Goal: Navigation & Orientation: Find specific page/section

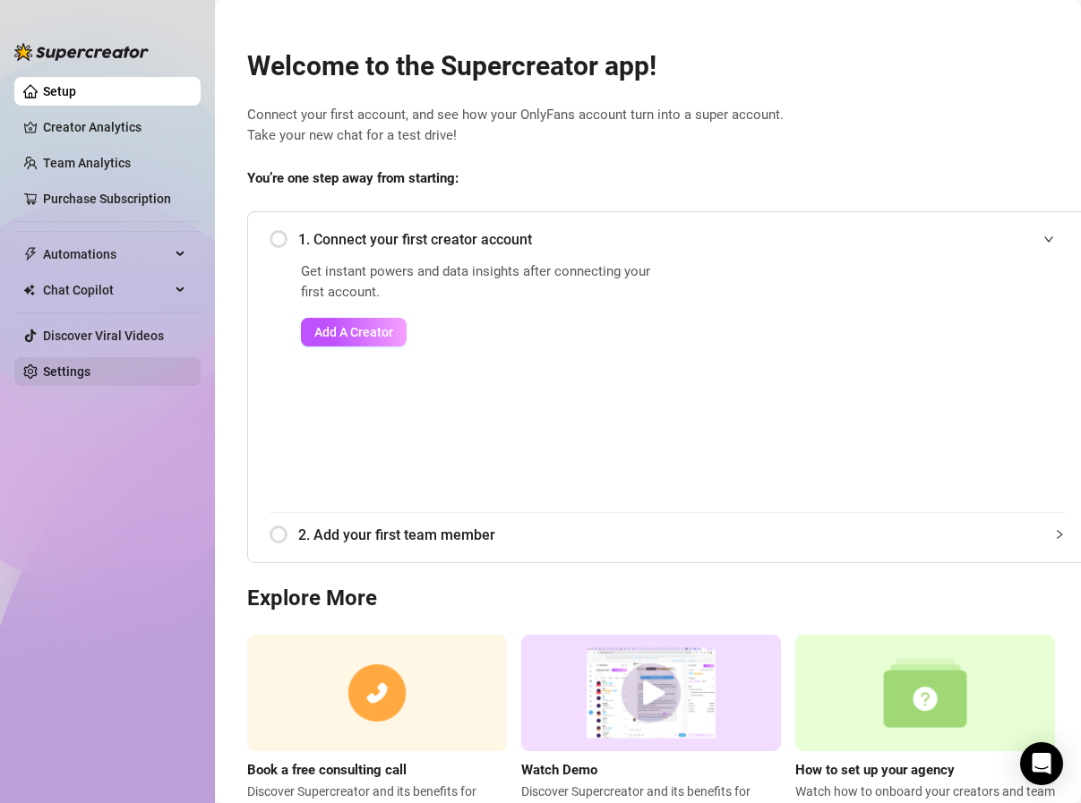
click at [61, 378] on link "Settings" at bounding box center [66, 372] width 47 height 14
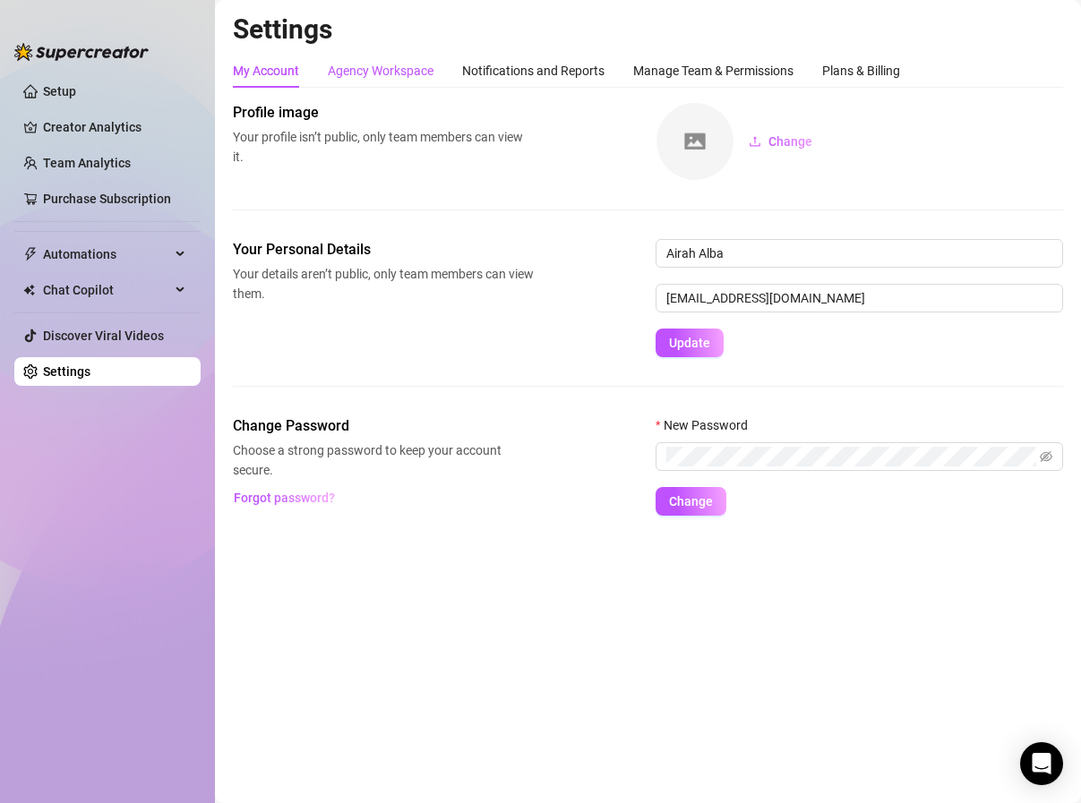
click at [380, 73] on div "Agency Workspace" at bounding box center [381, 71] width 106 height 20
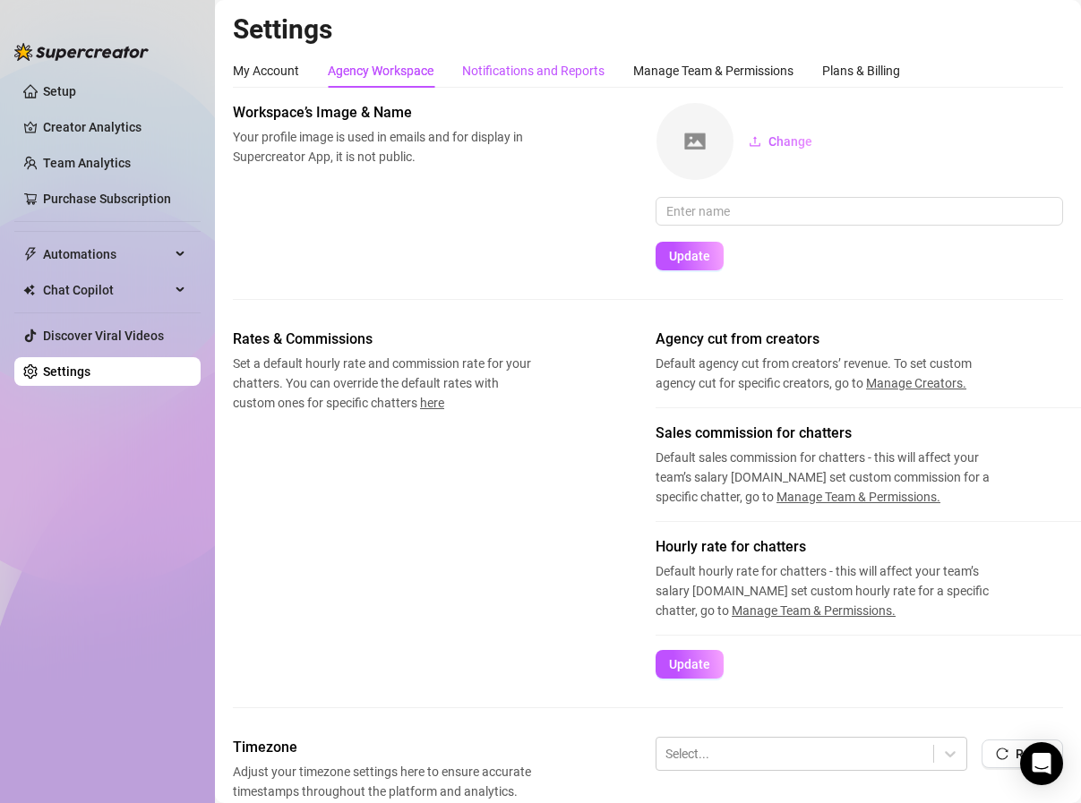
click at [518, 74] on div "Notifications and Reports" at bounding box center [533, 71] width 142 height 20
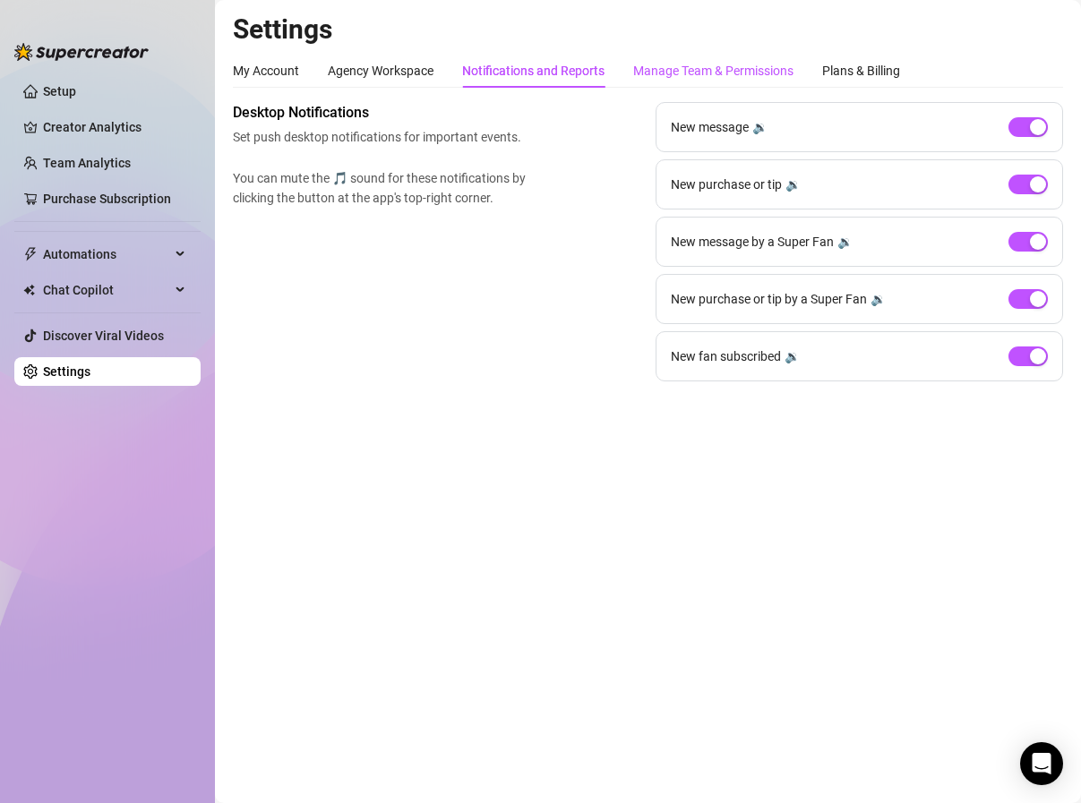
click at [710, 64] on div "Manage Team & Permissions" at bounding box center [713, 71] width 160 height 20
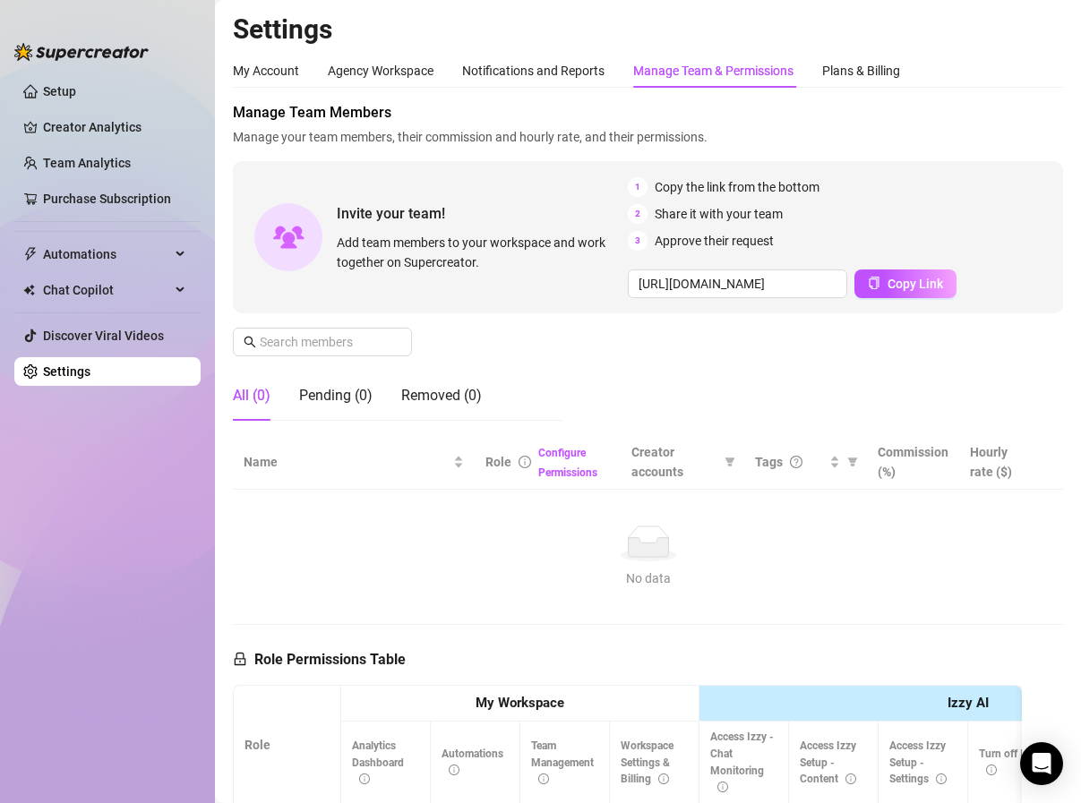
click at [792, 64] on div "Manage Team & Permissions" at bounding box center [713, 71] width 160 height 20
click at [856, 64] on div "Plans & Billing" at bounding box center [861, 71] width 78 height 20
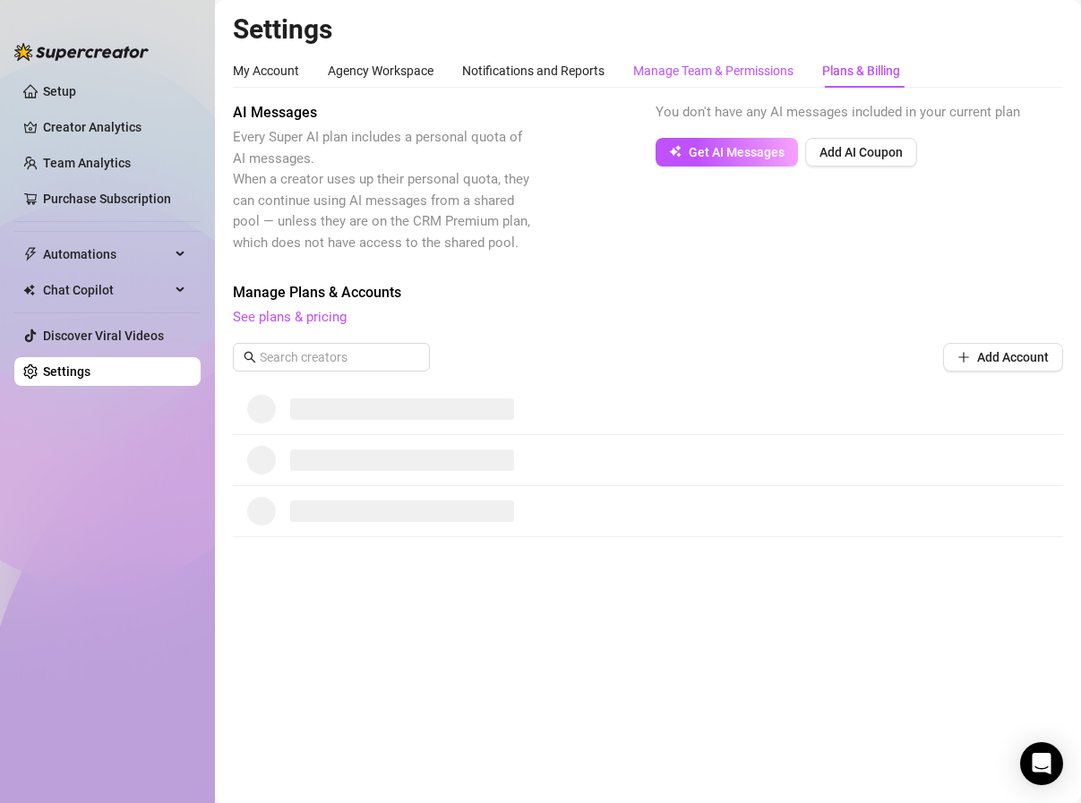
click at [705, 72] on div "Manage Team & Permissions" at bounding box center [713, 71] width 160 height 20
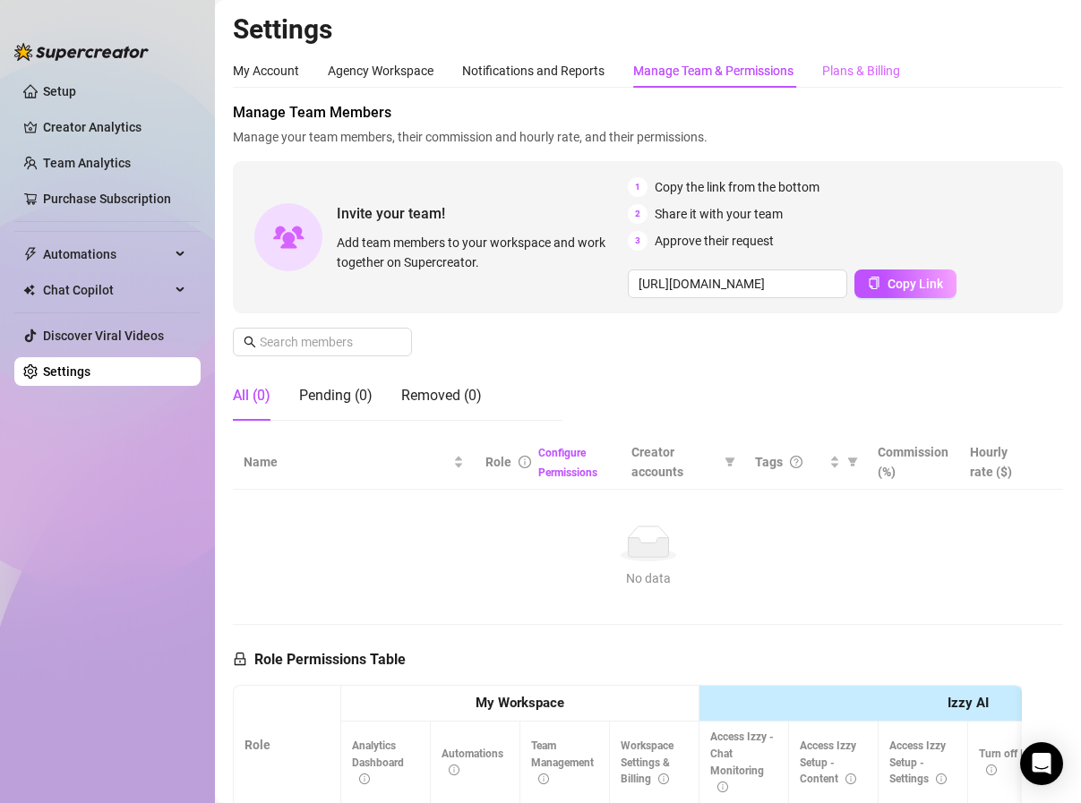
click at [855, 59] on div "Plans & Billing" at bounding box center [861, 71] width 78 height 34
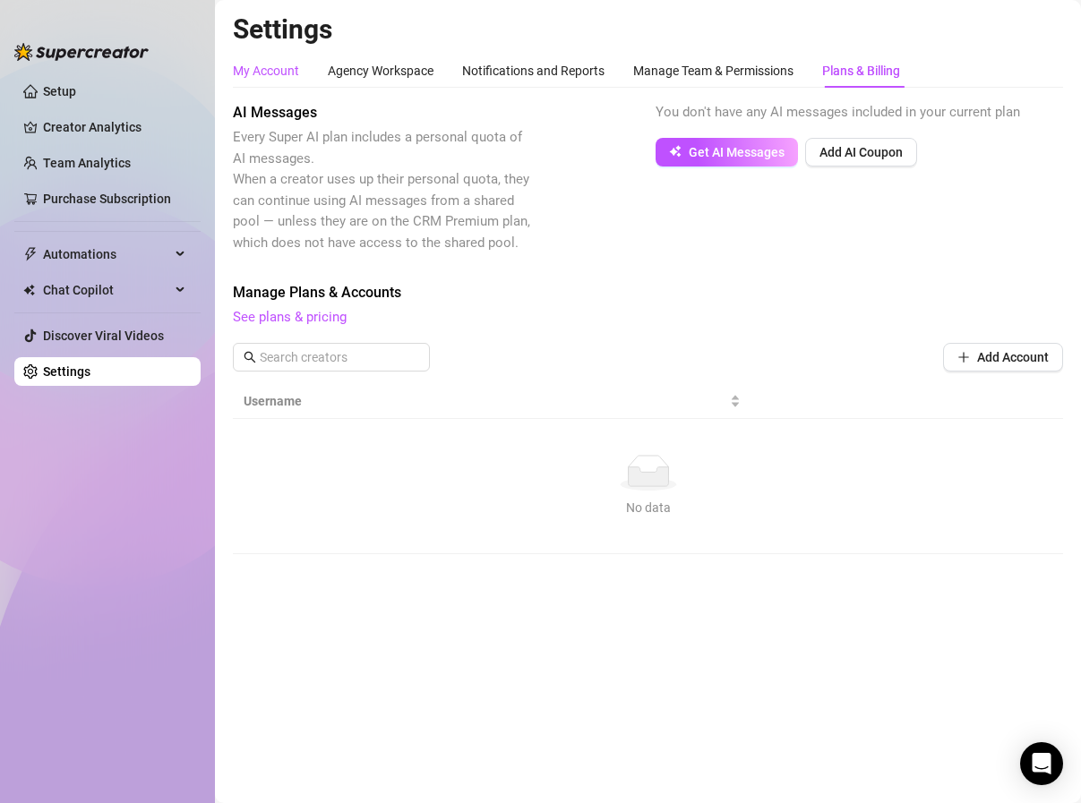
click at [260, 73] on div "My Account" at bounding box center [266, 71] width 66 height 20
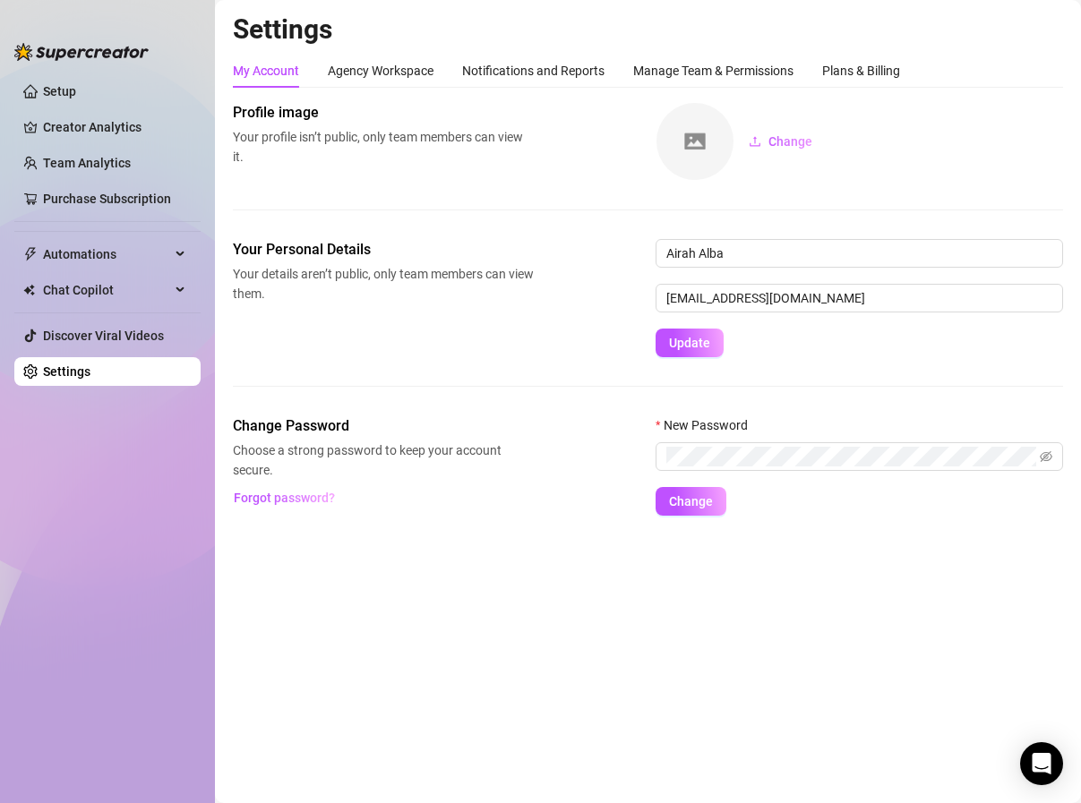
click at [86, 108] on ul "Setup Creator Analytics Team Analytics Purchase Subscription Automations Chat C…" at bounding box center [107, 425] width 186 height 710
click at [68, 93] on link "Setup" at bounding box center [59, 91] width 33 height 14
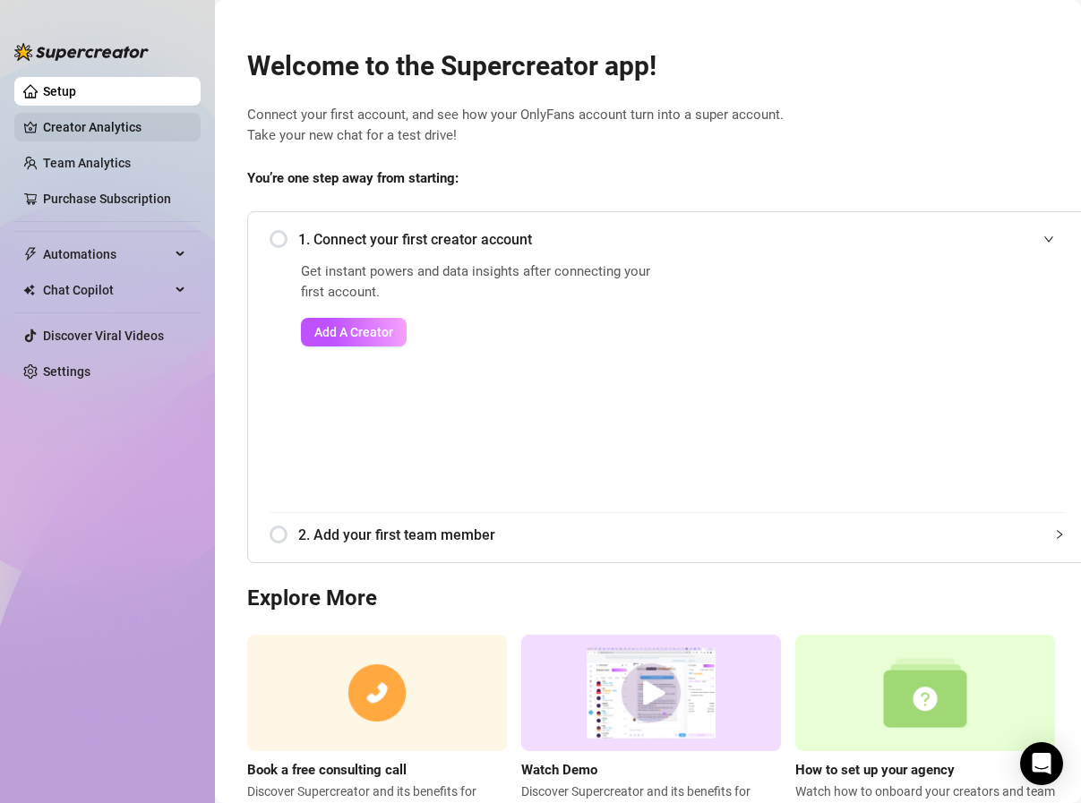
click at [79, 131] on link "Creator Analytics" at bounding box center [114, 127] width 143 height 29
